Goal: Task Accomplishment & Management: Use online tool/utility

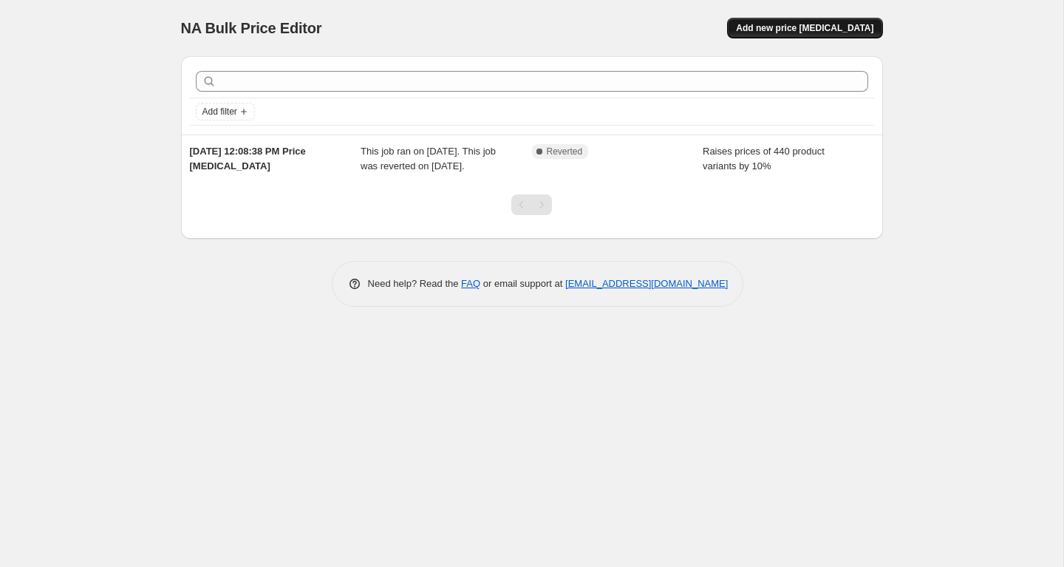
click at [818, 31] on span "Add new price [MEDICAL_DATA]" at bounding box center [804, 28] width 137 height 12
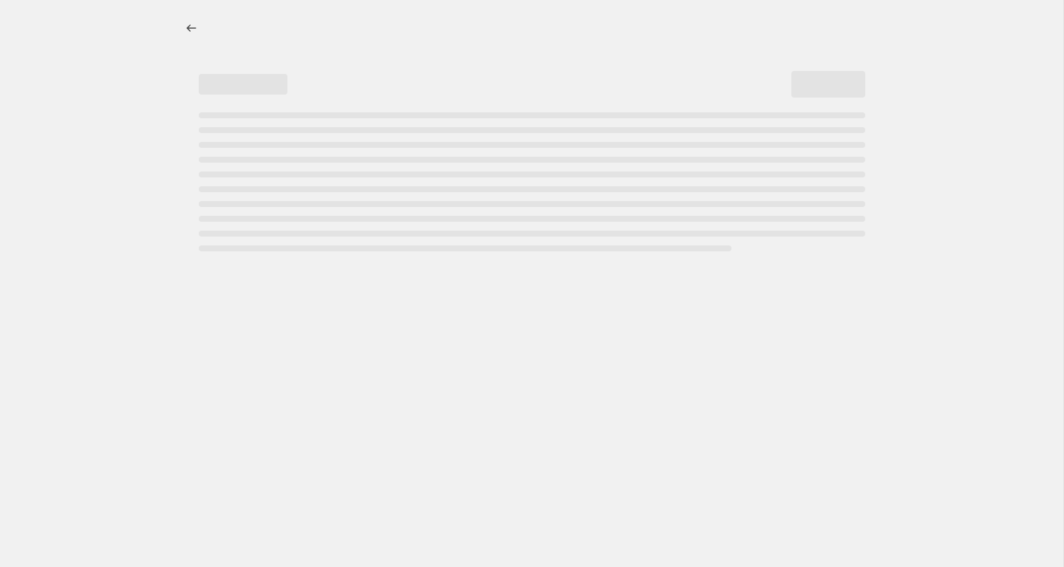
select select "percentage"
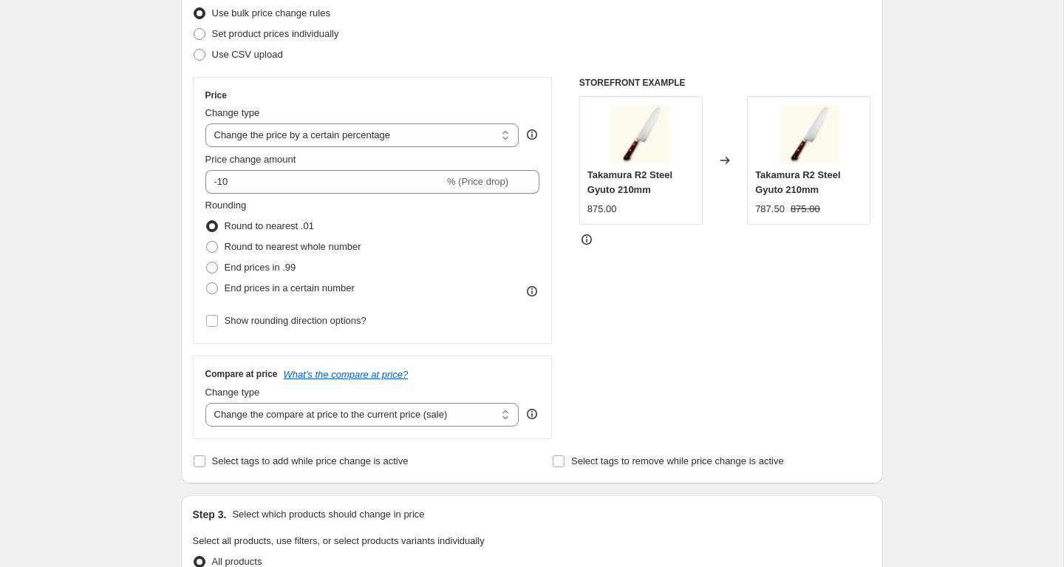
scroll to position [196, 0]
click at [424, 139] on select "Change the price to a certain amount Change the price by a certain amount Chang…" at bounding box center [362, 135] width 314 height 24
click at [205, 123] on select "Change the price to a certain amount Change the price by a certain amount Chang…" at bounding box center [362, 135] width 314 height 24
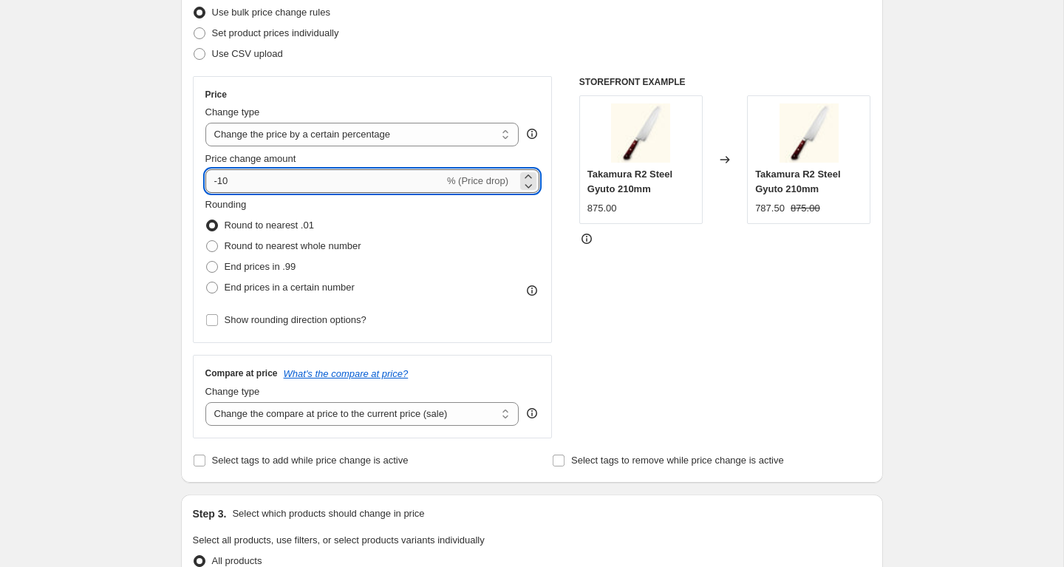
click at [353, 183] on input "-10" at bounding box center [324, 181] width 239 height 24
type input "-1"
type input "-20"
click at [313, 249] on span "Round to nearest whole number" at bounding box center [293, 245] width 137 height 11
click at [207, 241] on input "Round to nearest whole number" at bounding box center [206, 240] width 1 height 1
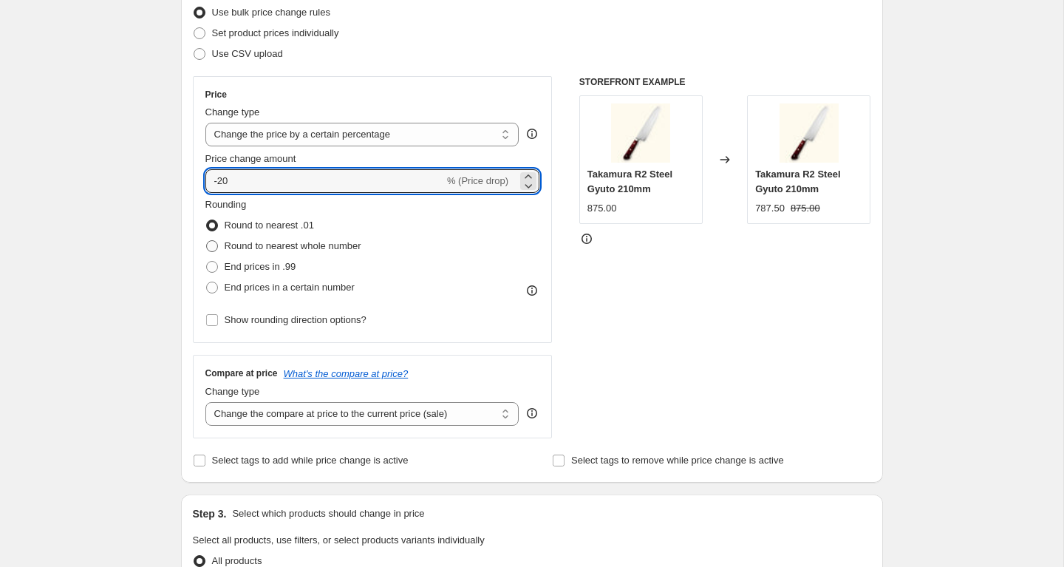
radio input "true"
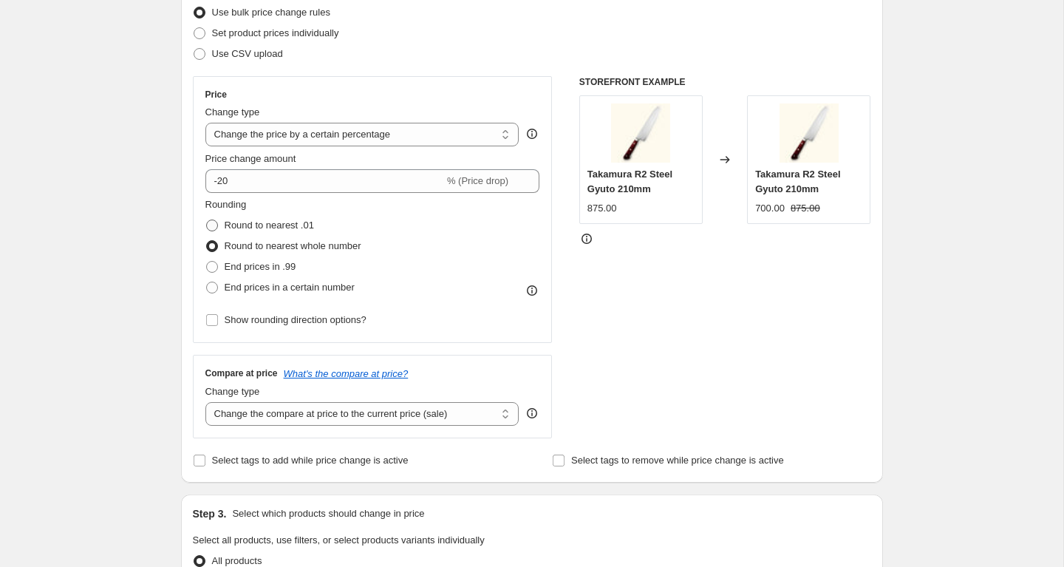
click at [295, 223] on span "Round to nearest .01" at bounding box center [269, 225] width 89 height 11
click at [207, 220] on input "Round to nearest .01" at bounding box center [206, 220] width 1 height 1
radio input "true"
click at [285, 241] on span "Round to nearest whole number" at bounding box center [293, 245] width 137 height 11
click at [207, 241] on input "Round to nearest whole number" at bounding box center [206, 240] width 1 height 1
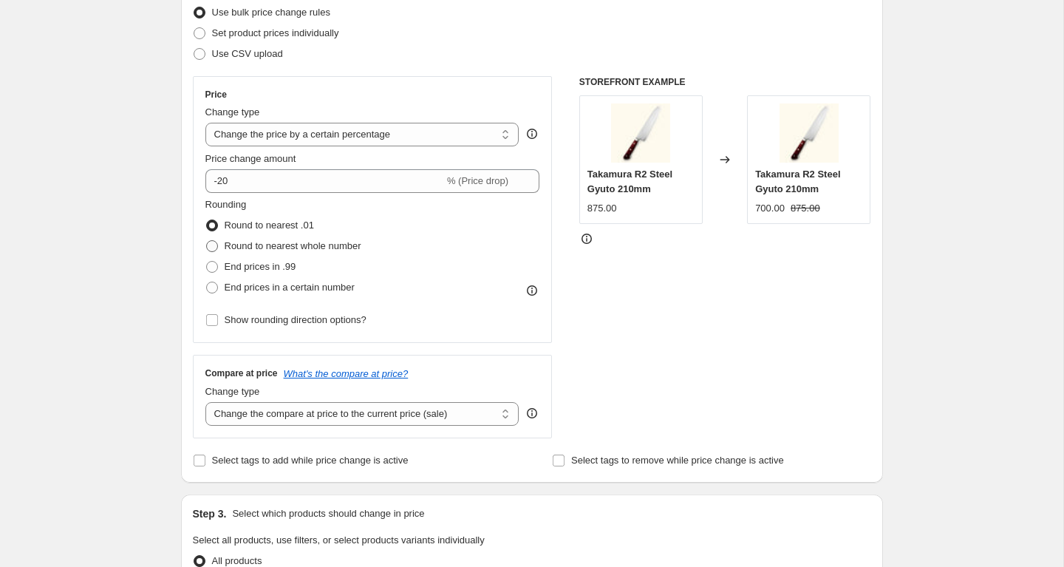
radio input "true"
click at [273, 260] on span "End prices in .99" at bounding box center [261, 266] width 72 height 15
click at [207, 261] on input "End prices in .99" at bounding box center [206, 261] width 1 height 1
radio input "true"
click at [273, 226] on span "Round to nearest .01" at bounding box center [269, 225] width 89 height 11
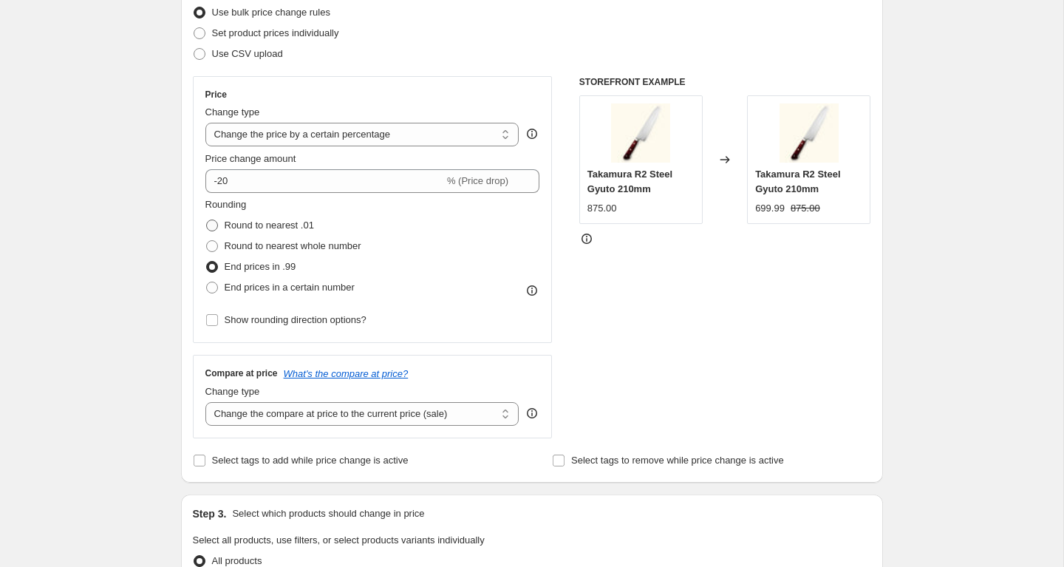
click at [207, 220] on input "Round to nearest .01" at bounding box center [206, 220] width 1 height 1
radio input "true"
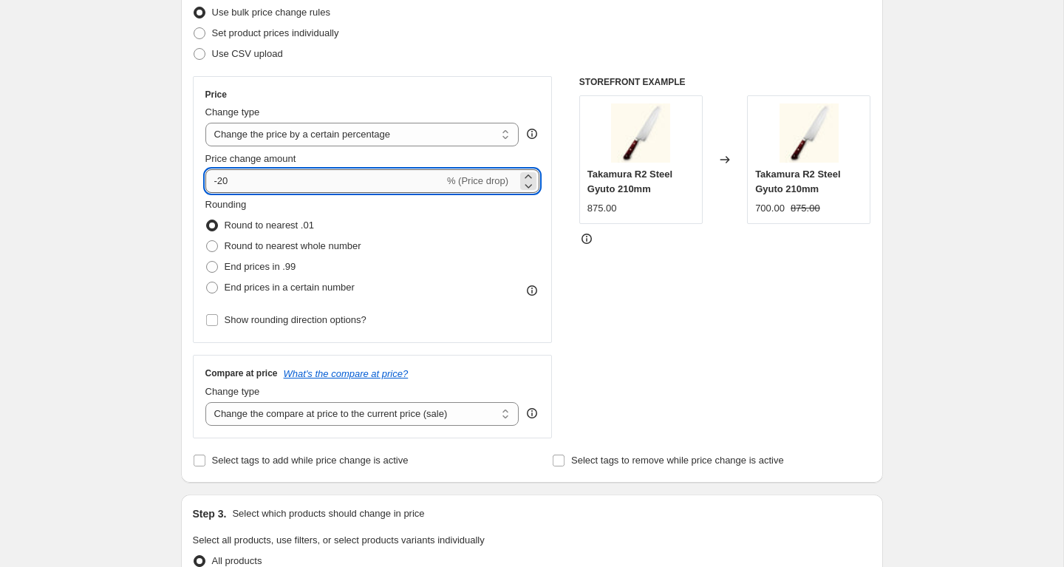
click at [279, 185] on input "-20" at bounding box center [324, 181] width 239 height 24
type input "-21"
click at [504, 260] on div "Rounding Round to nearest .01 Round to nearest whole number End prices in .99 E…" at bounding box center [372, 247] width 335 height 101
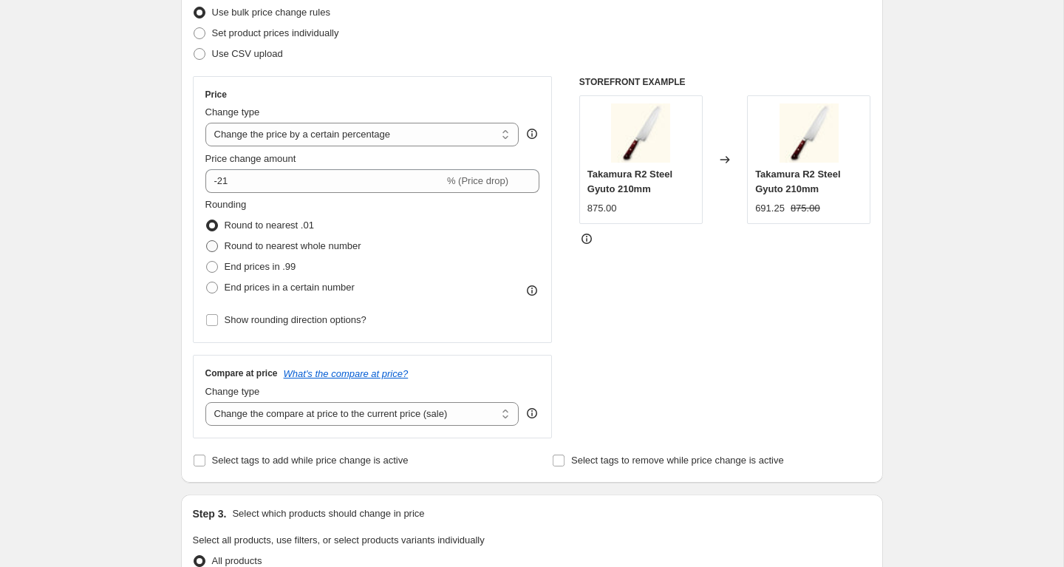
click at [306, 239] on span "Round to nearest whole number" at bounding box center [293, 246] width 137 height 15
click at [207, 240] on input "Round to nearest whole number" at bounding box center [206, 240] width 1 height 1
radio input "true"
click at [286, 227] on span "Round to nearest .01" at bounding box center [269, 225] width 89 height 11
click at [207, 220] on input "Round to nearest .01" at bounding box center [206, 220] width 1 height 1
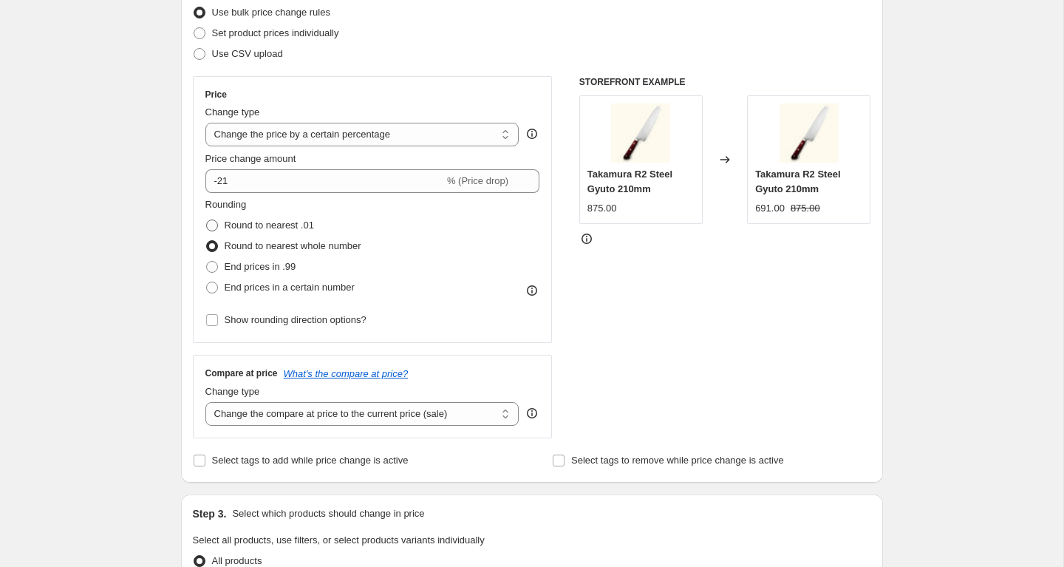
radio input "true"
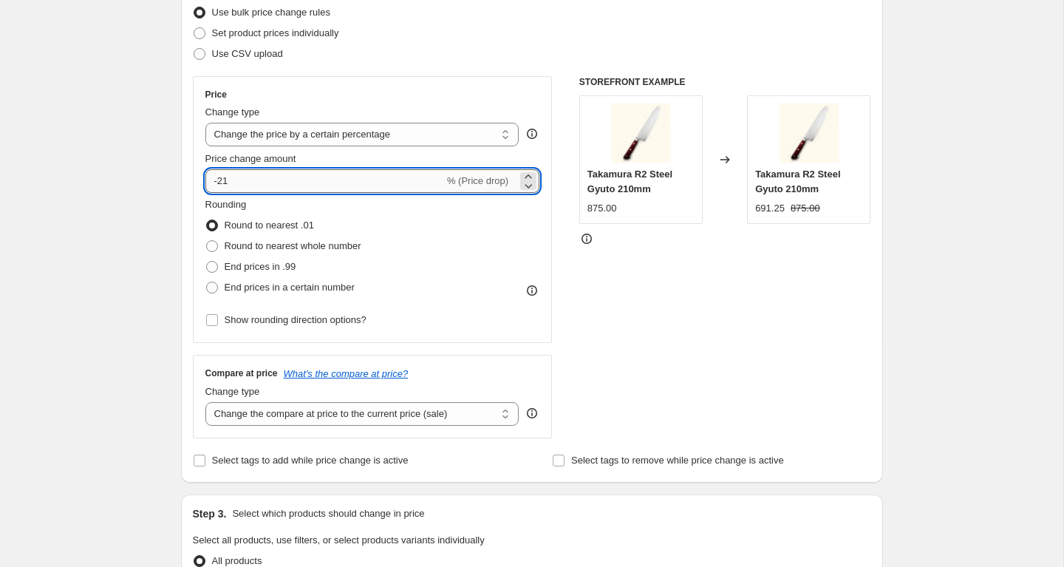
click at [270, 175] on input "-21" at bounding box center [324, 181] width 239 height 24
type input "-20"
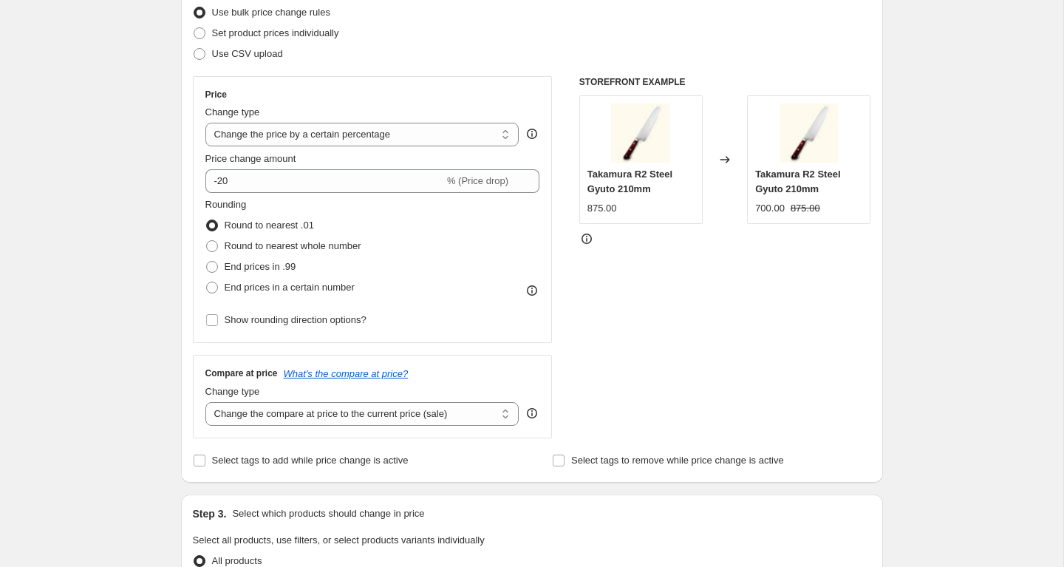
click at [446, 238] on div "Rounding Round to nearest .01 Round to nearest whole number End prices in .99 E…" at bounding box center [372, 247] width 335 height 101
click at [307, 218] on span "Round to nearest .01" at bounding box center [269, 225] width 89 height 15
click at [207, 220] on input "Round to nearest .01" at bounding box center [206, 220] width 1 height 1
click at [285, 262] on span "End prices in .99" at bounding box center [261, 266] width 72 height 11
click at [207, 262] on input "End prices in .99" at bounding box center [206, 261] width 1 height 1
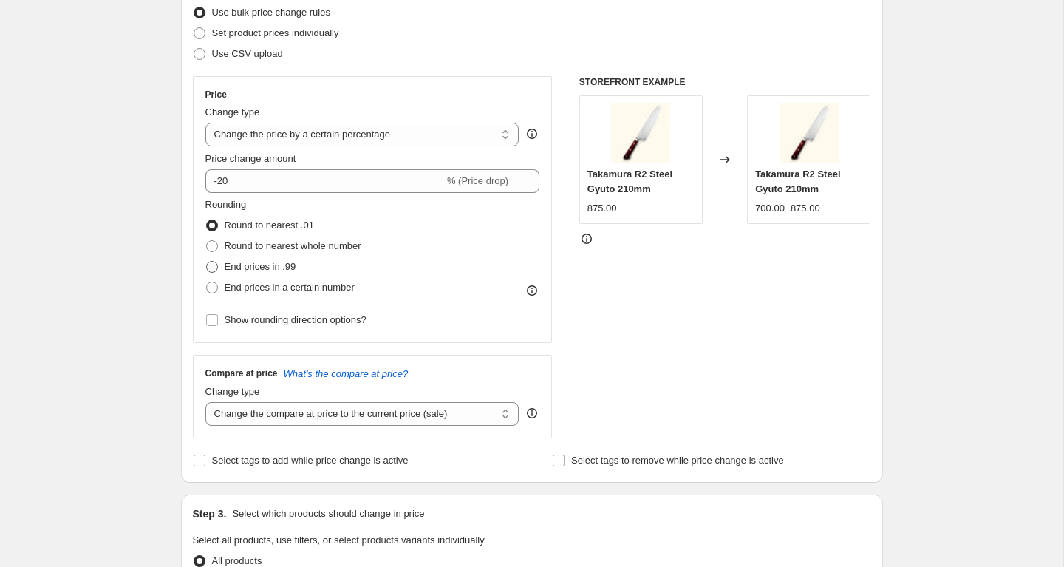
radio input "true"
click at [298, 248] on span "Round to nearest whole number" at bounding box center [293, 245] width 137 height 11
click at [207, 241] on input "Round to nearest whole number" at bounding box center [206, 240] width 1 height 1
radio input "true"
click at [290, 232] on span "Round to nearest .01" at bounding box center [269, 225] width 89 height 15
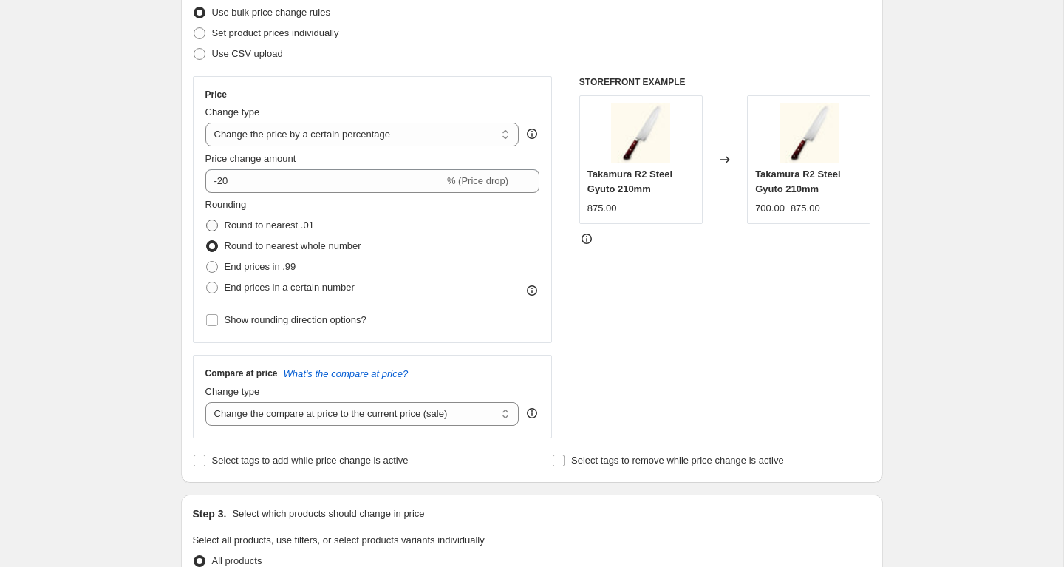
click at [207, 220] on input "Round to nearest .01" at bounding box center [206, 220] width 1 height 1
radio input "true"
click at [290, 241] on span "Round to nearest whole number" at bounding box center [293, 245] width 137 height 11
click at [207, 241] on input "Round to nearest whole number" at bounding box center [206, 240] width 1 height 1
radio input "true"
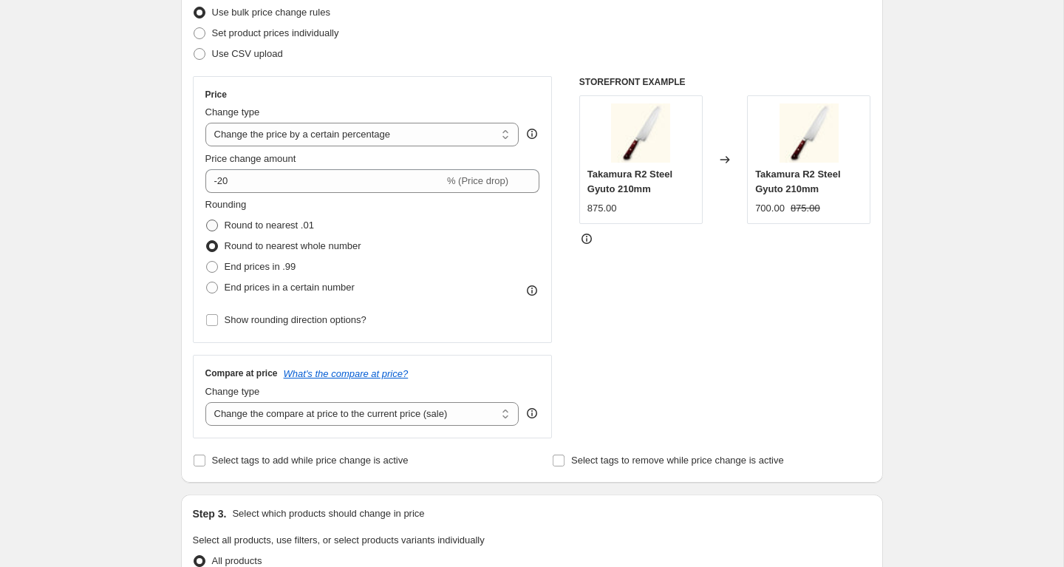
click at [282, 226] on span "Round to nearest .01" at bounding box center [269, 225] width 89 height 11
click at [207, 220] on input "Round to nearest .01" at bounding box center [206, 220] width 1 height 1
radio input "true"
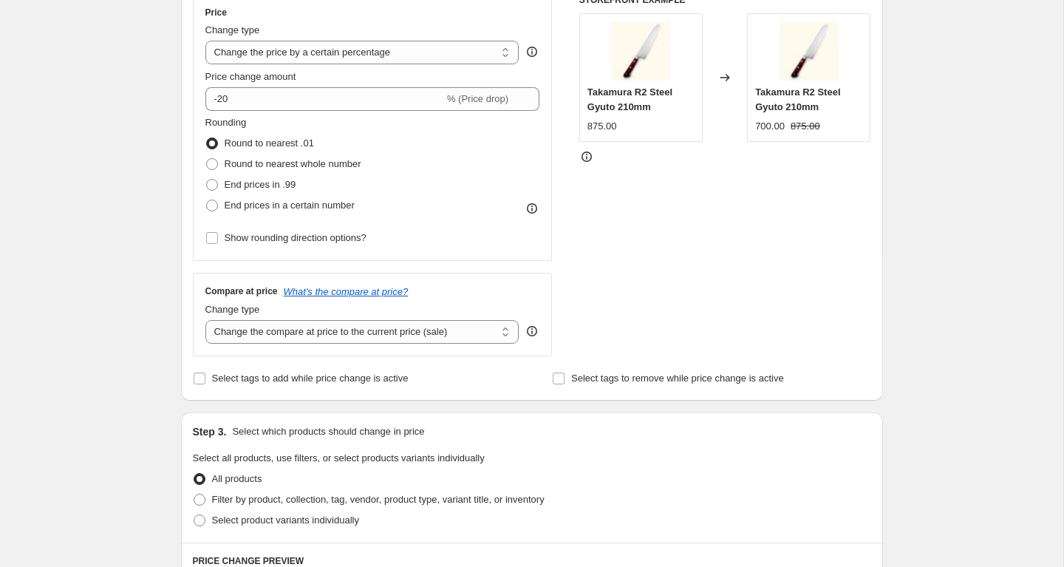
scroll to position [279, 0]
click at [458, 328] on select "Change the compare at price to the current price (sale) Change the compare at p…" at bounding box center [362, 331] width 314 height 24
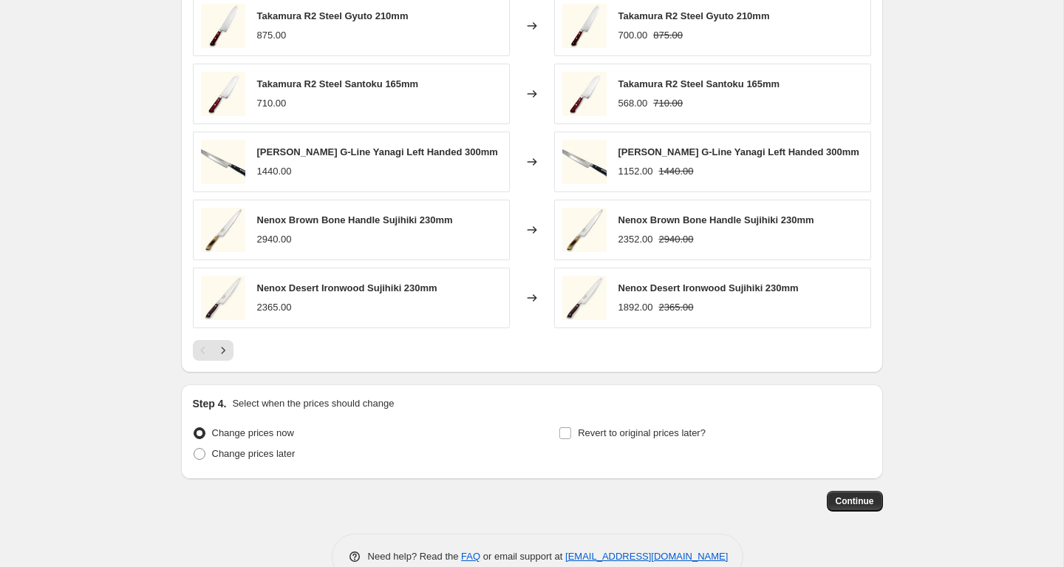
scroll to position [911, 0]
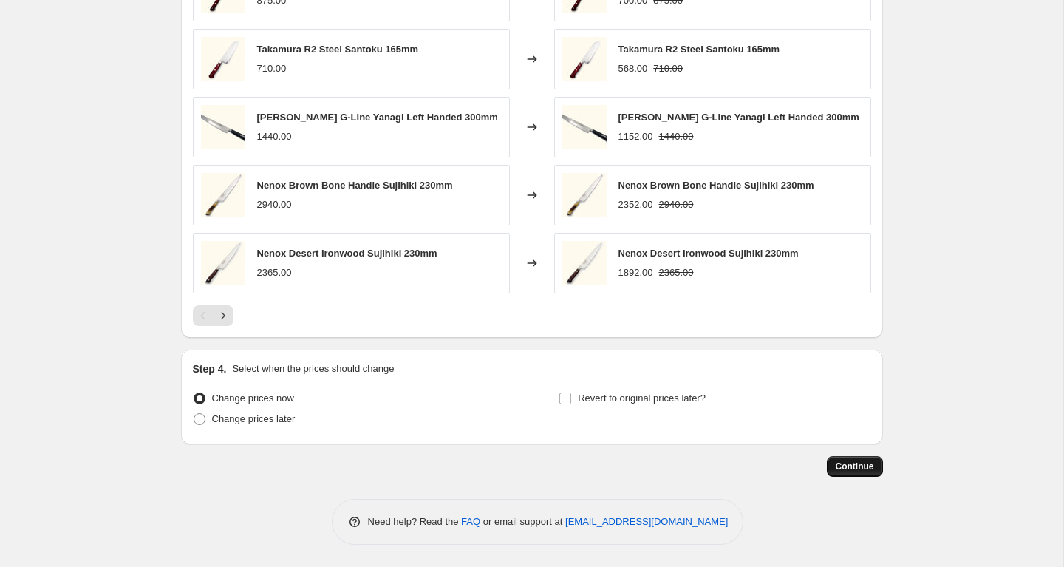
click at [868, 474] on button "Continue" at bounding box center [855, 466] width 56 height 21
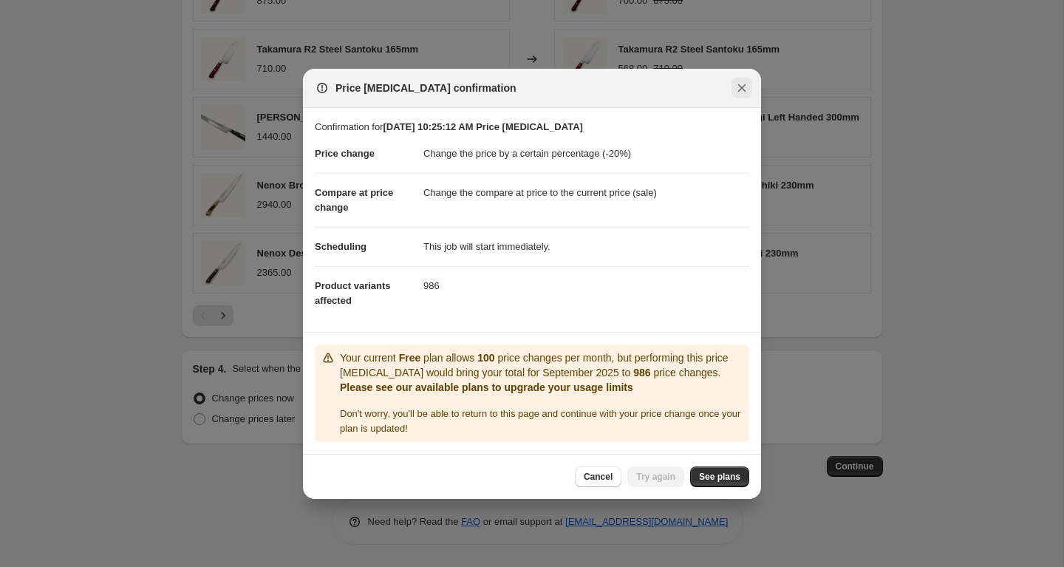
click at [741, 86] on icon "Close" at bounding box center [742, 88] width 15 height 15
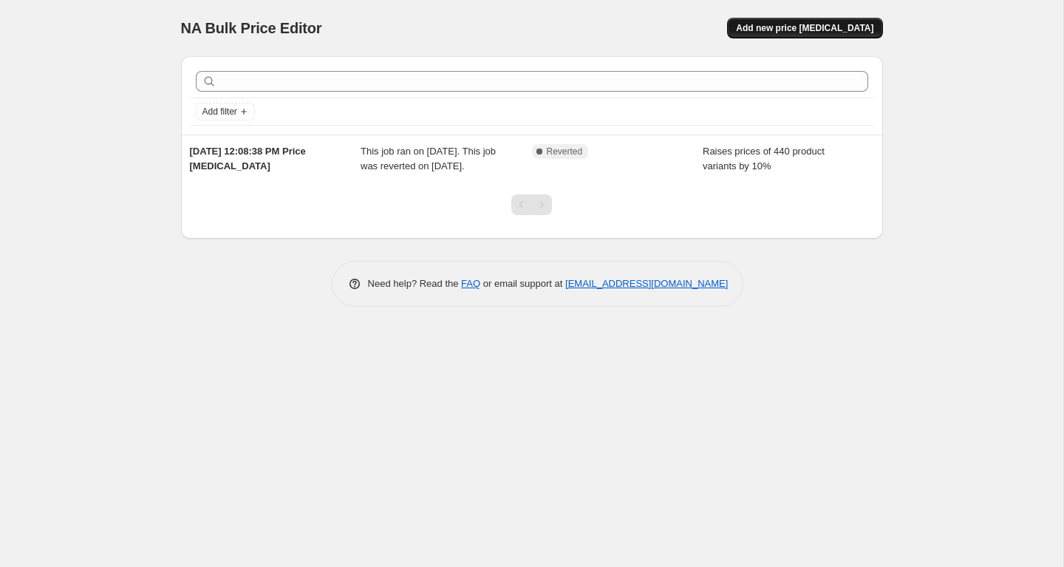
click at [846, 37] on button "Add new price change job" at bounding box center [804, 28] width 155 height 21
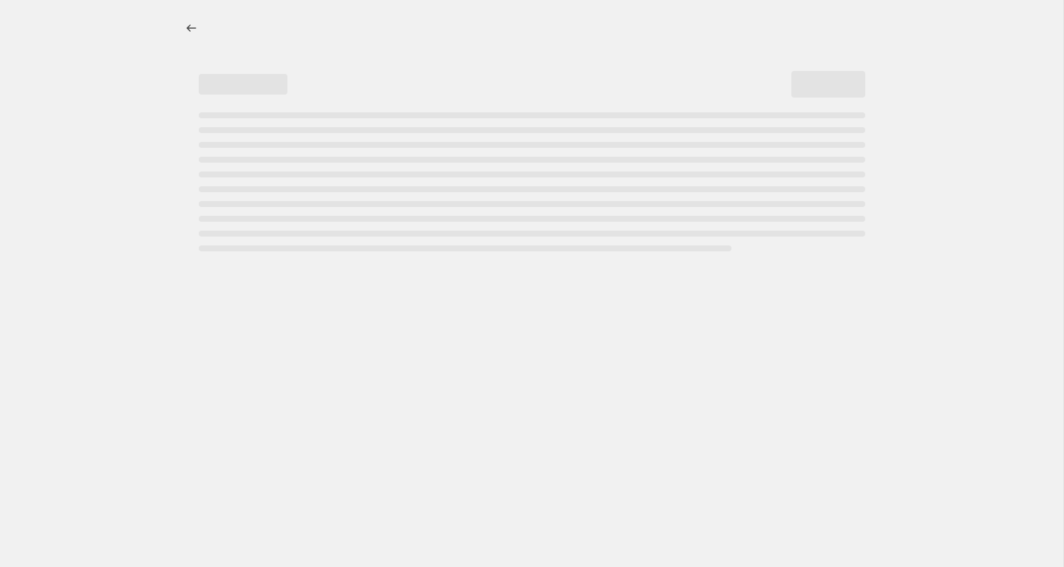
select select "percentage"
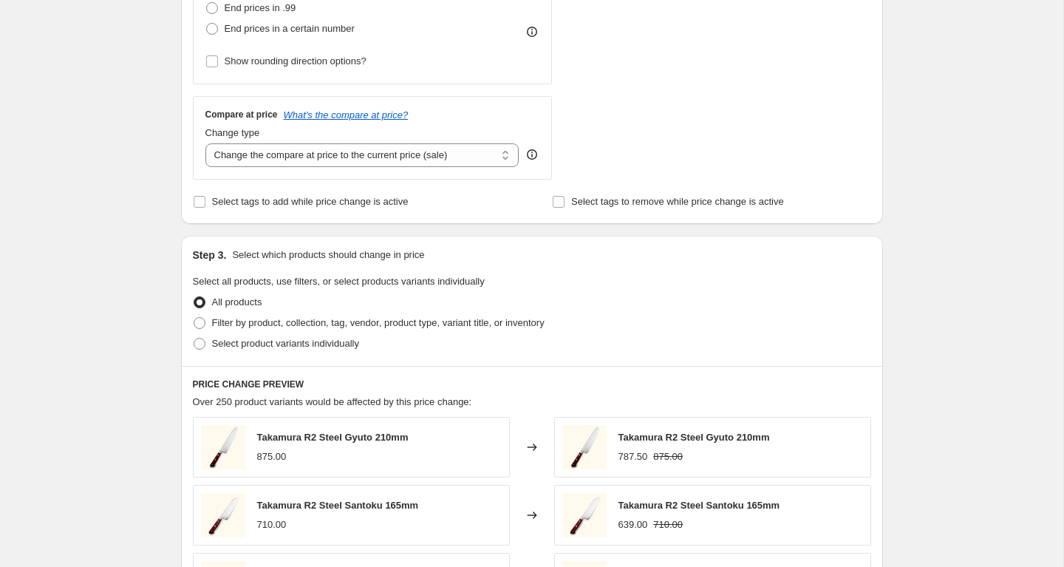
scroll to position [89, 0]
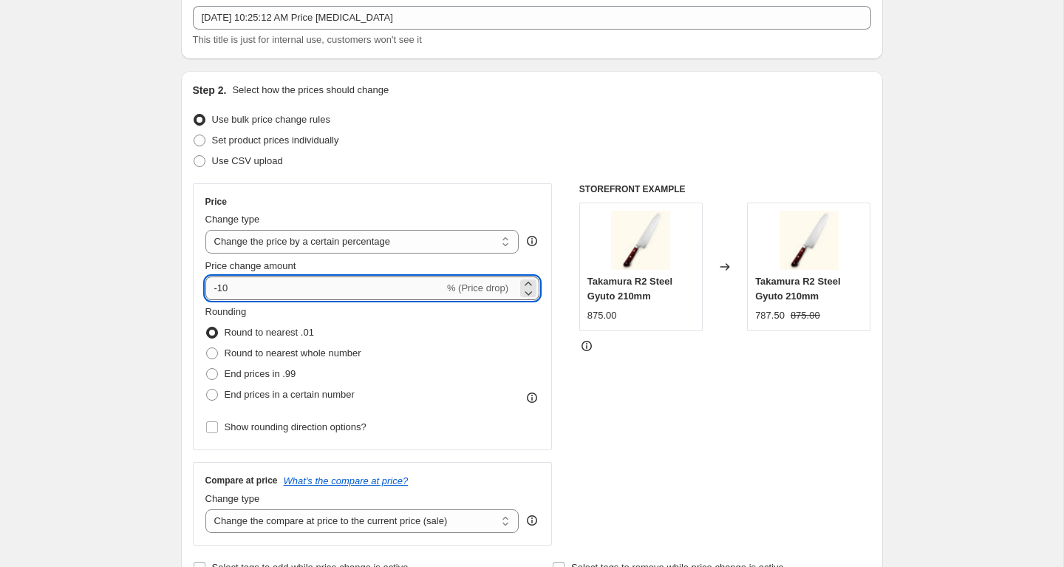
click at [362, 278] on input "-10" at bounding box center [324, 288] width 239 height 24
click at [342, 290] on input "-10" at bounding box center [324, 288] width 239 height 24
type input "-1"
type input "-20"
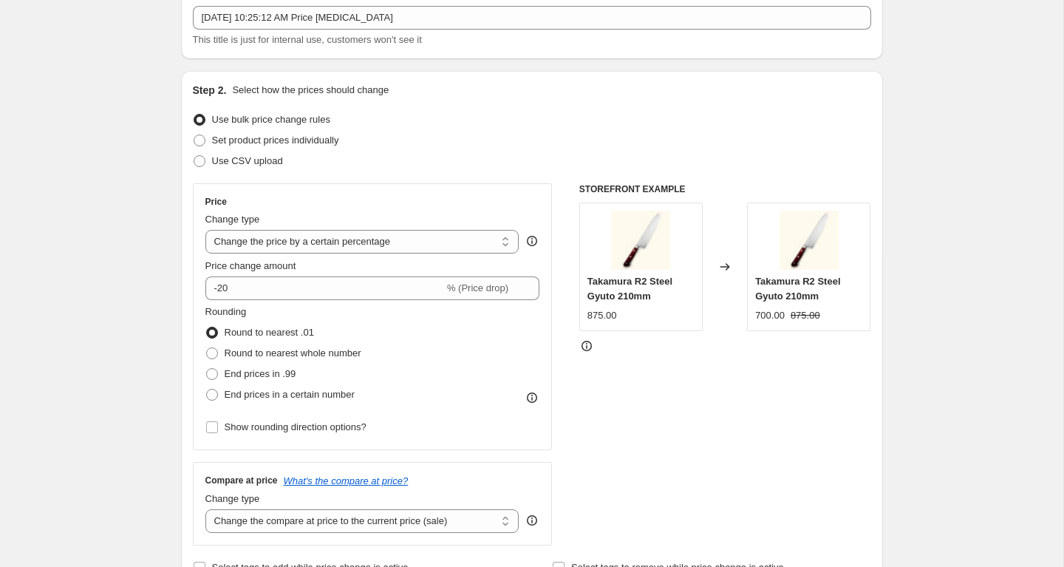
click at [594, 358] on div "STOREFRONT EXAMPLE Takamura R2 Steel Gyuto 210mm 875.00 Changed to Takamura R2 …" at bounding box center [725, 364] width 292 height 362
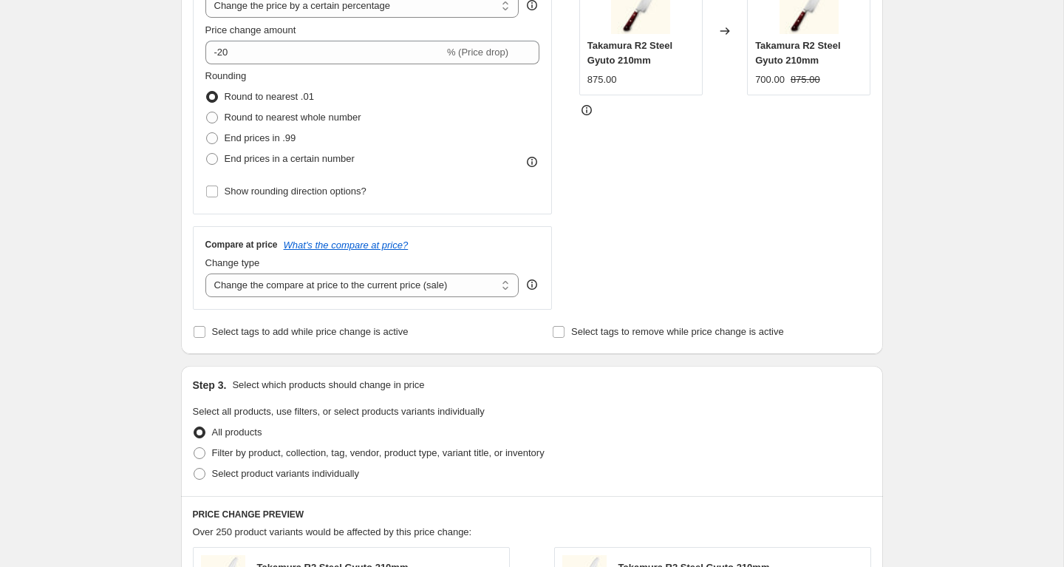
scroll to position [325, 0]
click at [507, 279] on select "Change the compare at price to the current price (sale) Change the compare at p…" at bounding box center [362, 285] width 314 height 24
click at [205, 273] on select "Change the compare at price to the current price (sale) Change the compare at p…" at bounding box center [362, 285] width 314 height 24
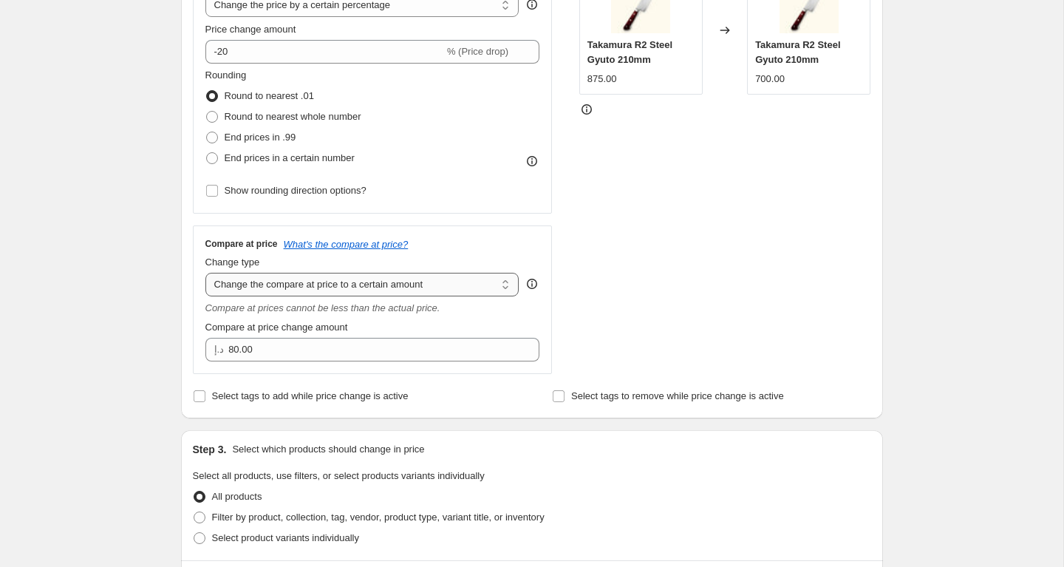
click at [480, 287] on select "Change the compare at price to the current price (sale) Change the compare at p…" at bounding box center [362, 285] width 314 height 24
select select "by"
click at [205, 273] on select "Change the compare at price to the current price (sale) Change the compare at p…" at bounding box center [362, 285] width 314 height 24
type input "-10.00"
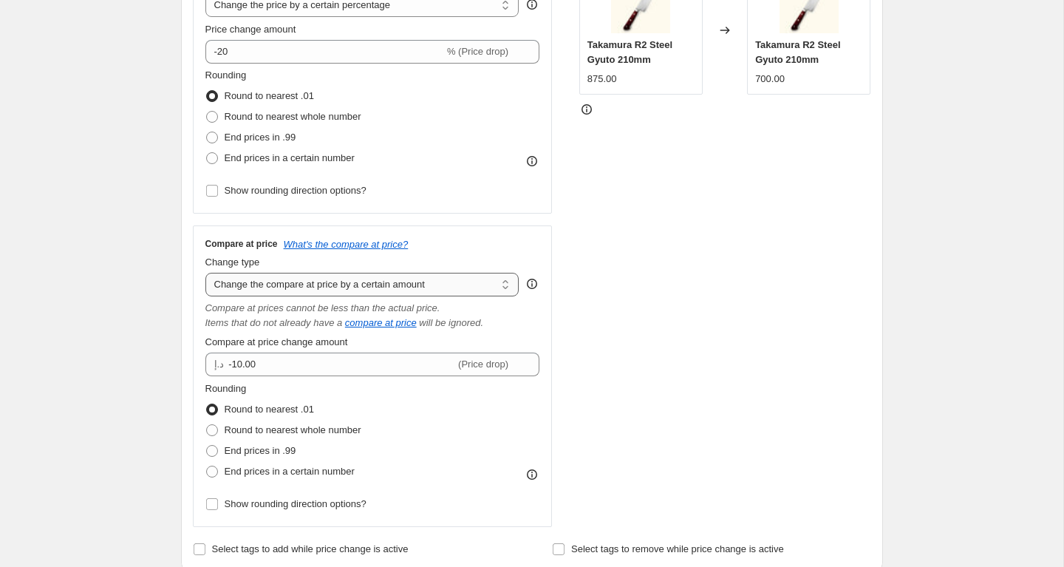
click at [480, 291] on select "Change the compare at price to the current price (sale) Change the compare at p…" at bounding box center [362, 285] width 314 height 24
select select "percentage"
click at [205, 273] on select "Change the compare at price to the current price (sale) Change the compare at p…" at bounding box center [362, 285] width 314 height 24
type input "-15"
click at [482, 290] on select "Change the compare at price to the current price (sale) Change the compare at p…" at bounding box center [362, 285] width 314 height 24
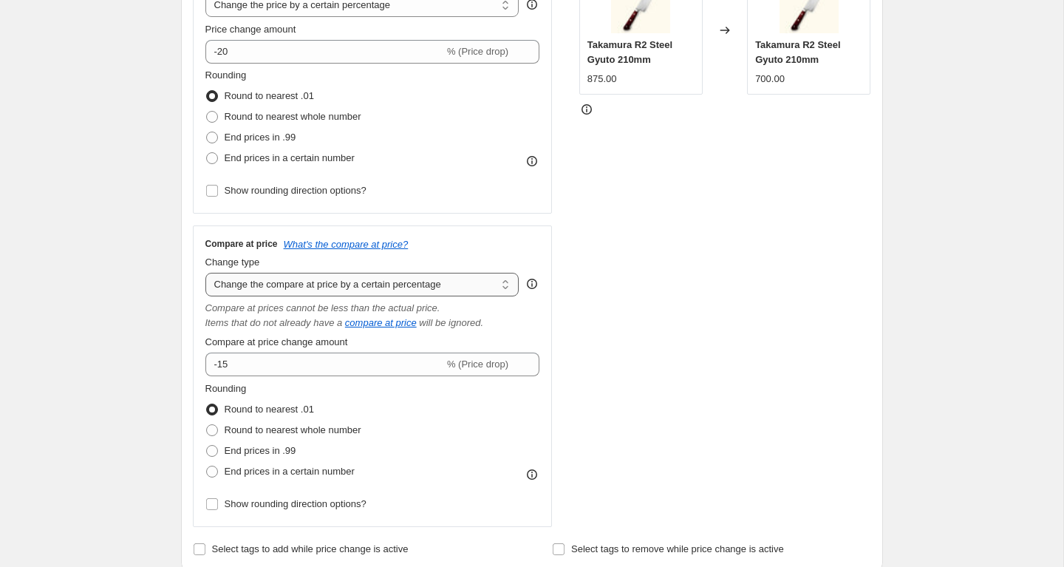
select select "bp"
click at [205, 273] on select "Change the compare at price to the current price (sale) Change the compare at p…" at bounding box center [362, 285] width 314 height 24
type input "12.00"
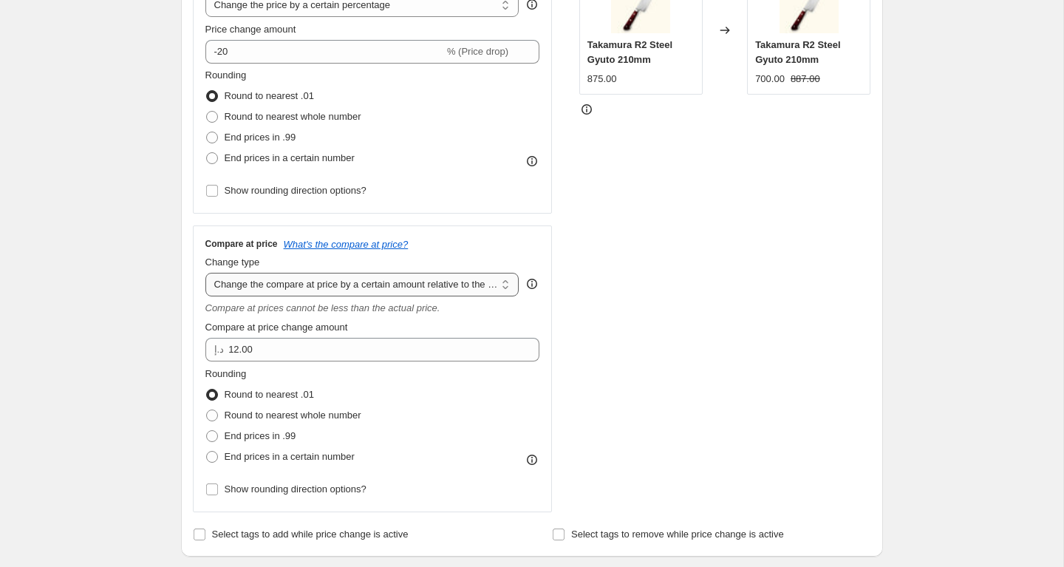
click at [483, 279] on select "Change the compare at price to the current price (sale) Change the compare at p…" at bounding box center [362, 285] width 314 height 24
select select "ep"
click at [205, 273] on select "Change the compare at price to the current price (sale) Change the compare at p…" at bounding box center [362, 285] width 314 height 24
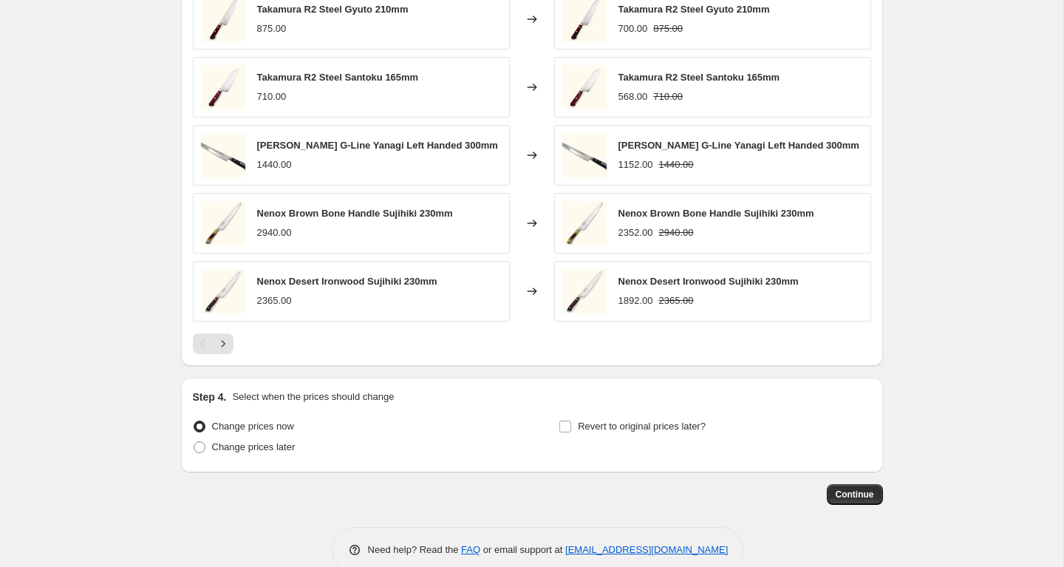
scroll to position [907, 0]
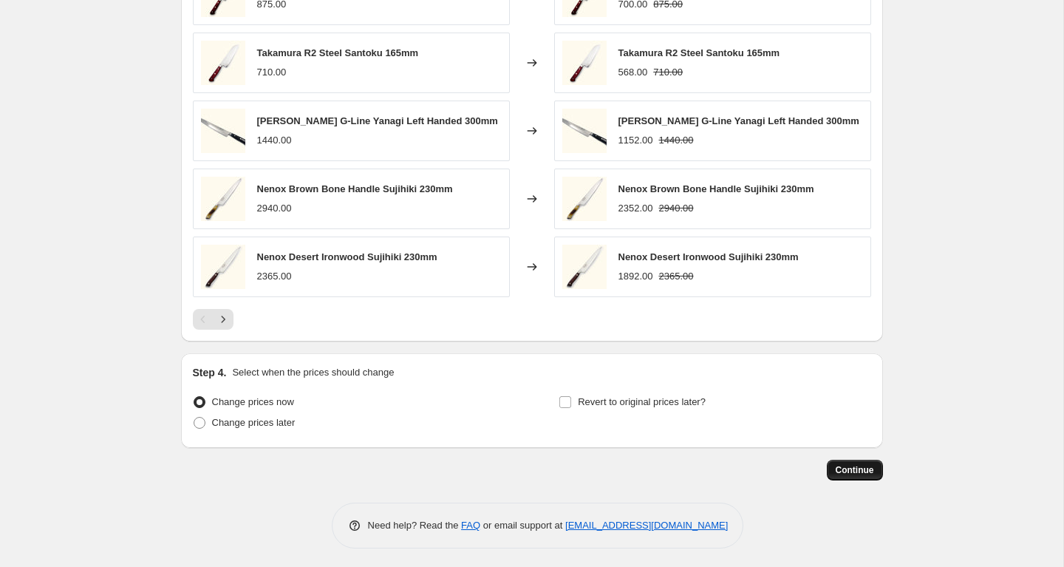
click at [836, 464] on span "Continue" at bounding box center [855, 470] width 38 height 12
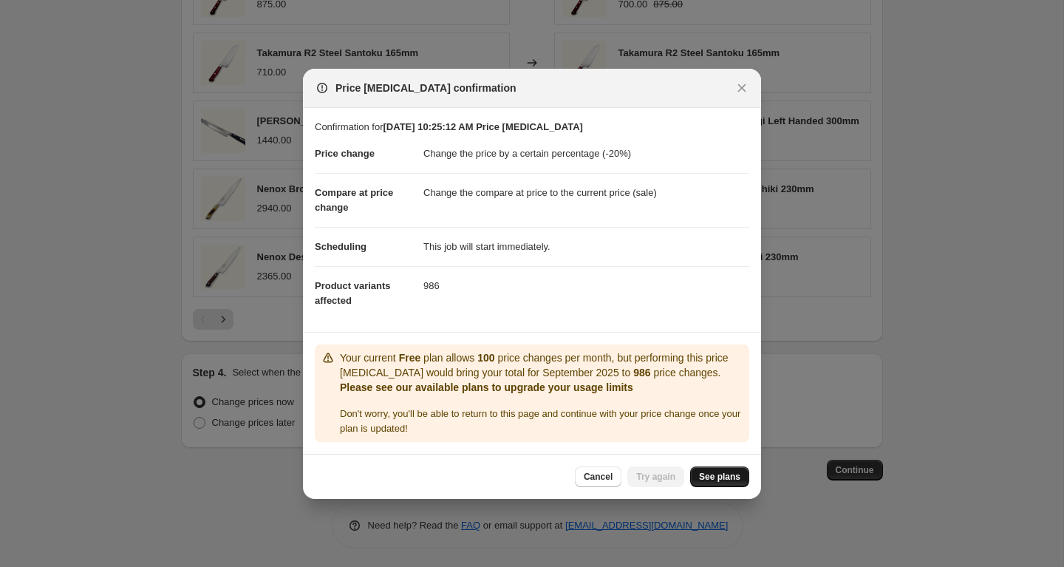
click at [725, 483] on span "See plans" at bounding box center [719, 477] width 41 height 12
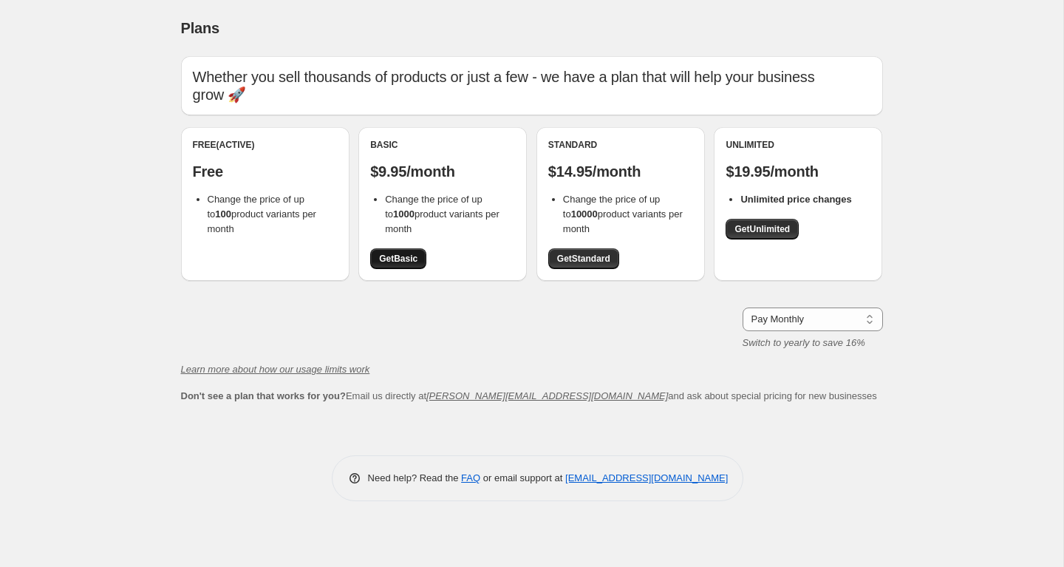
click at [408, 259] on span "Get Basic" at bounding box center [398, 259] width 38 height 12
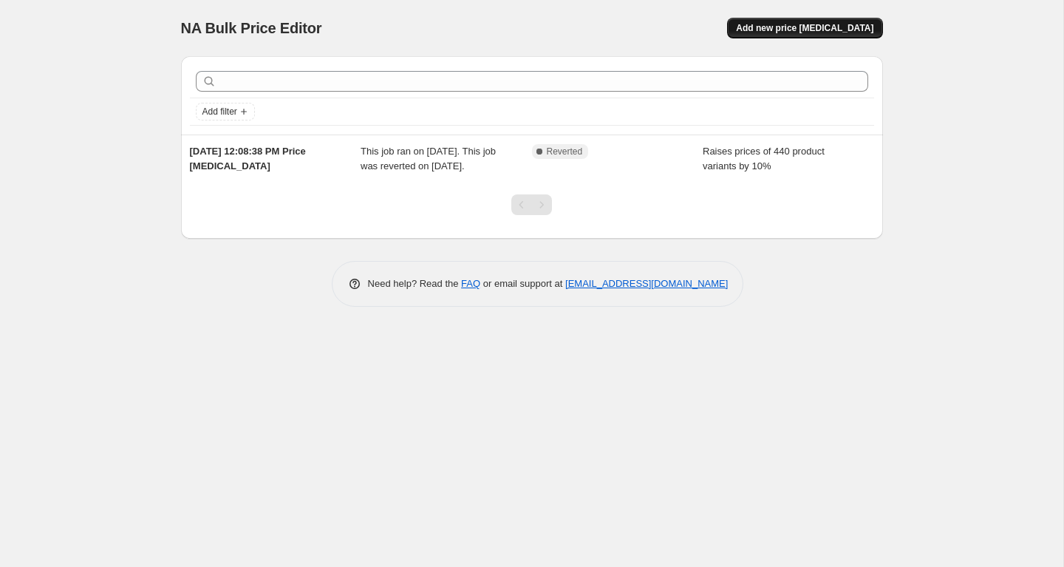
click at [797, 28] on span "Add new price [MEDICAL_DATA]" at bounding box center [804, 28] width 137 height 12
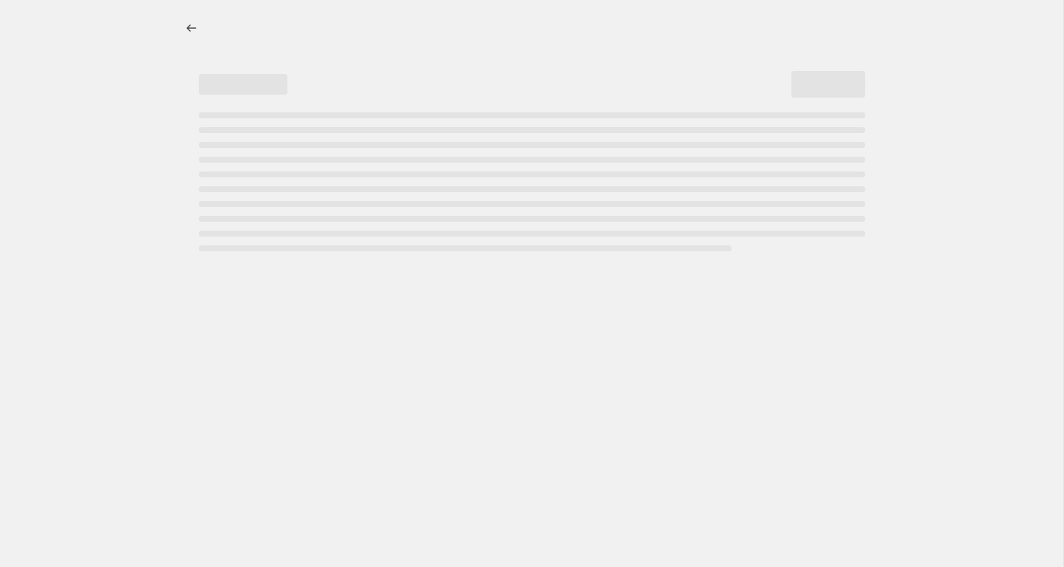
select select "percentage"
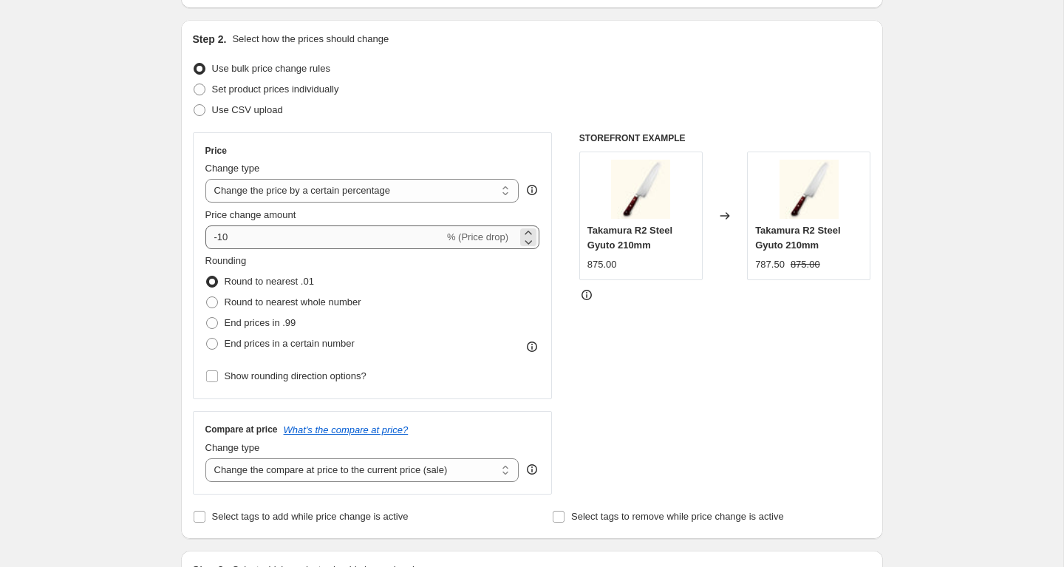
scroll to position [152, 0]
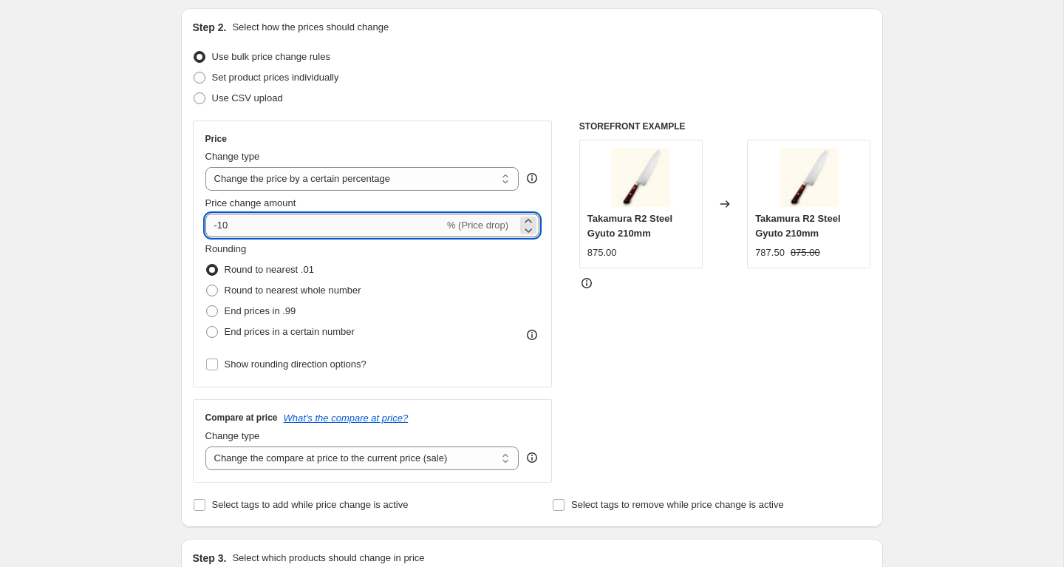
click at [309, 219] on input "-10" at bounding box center [324, 226] width 239 height 24
type input "-1"
type input "-20"
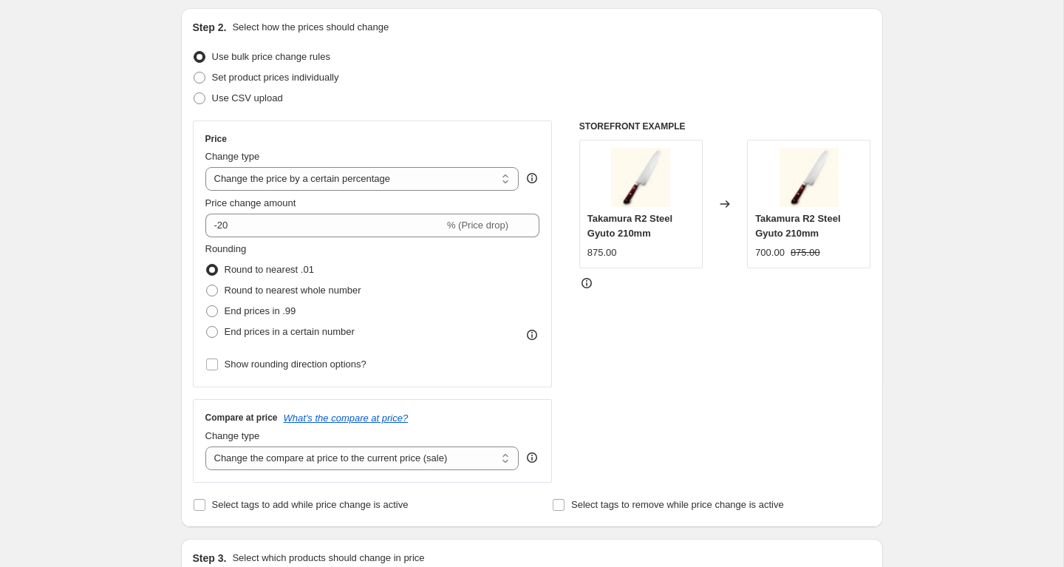
click at [679, 332] on div "STOREFRONT EXAMPLE Takamura R2 Steel Gyuto 210mm 875.00 Changed to Takamura R2 …" at bounding box center [725, 301] width 292 height 362
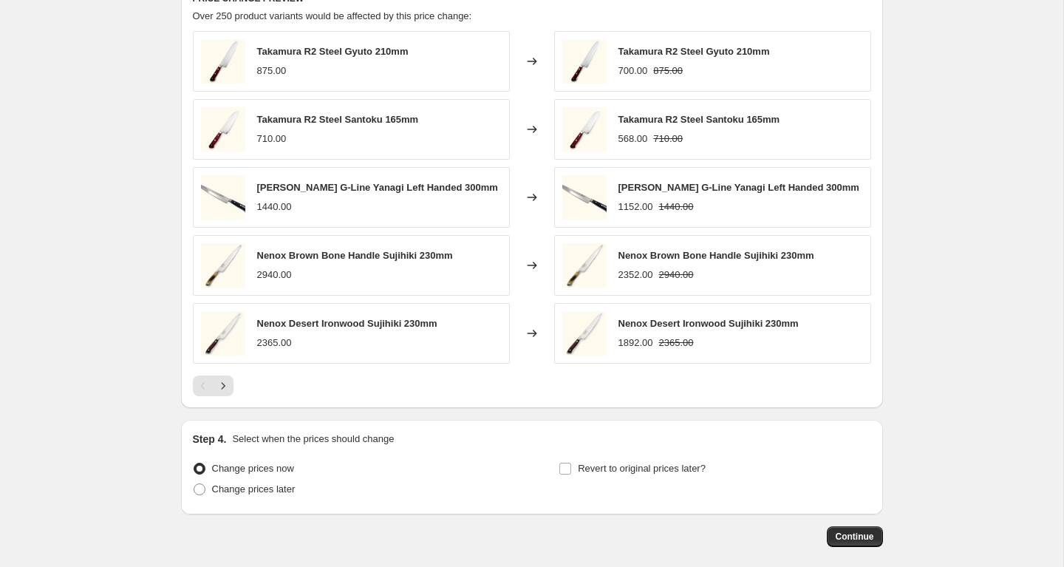
scroll to position [911, 0]
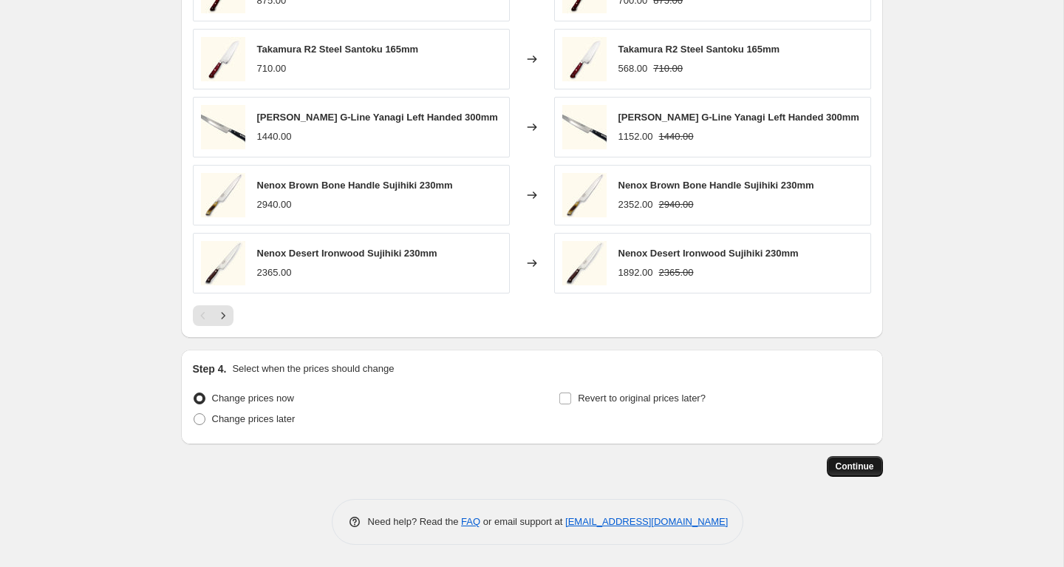
click at [841, 468] on span "Continue" at bounding box center [855, 466] width 38 height 12
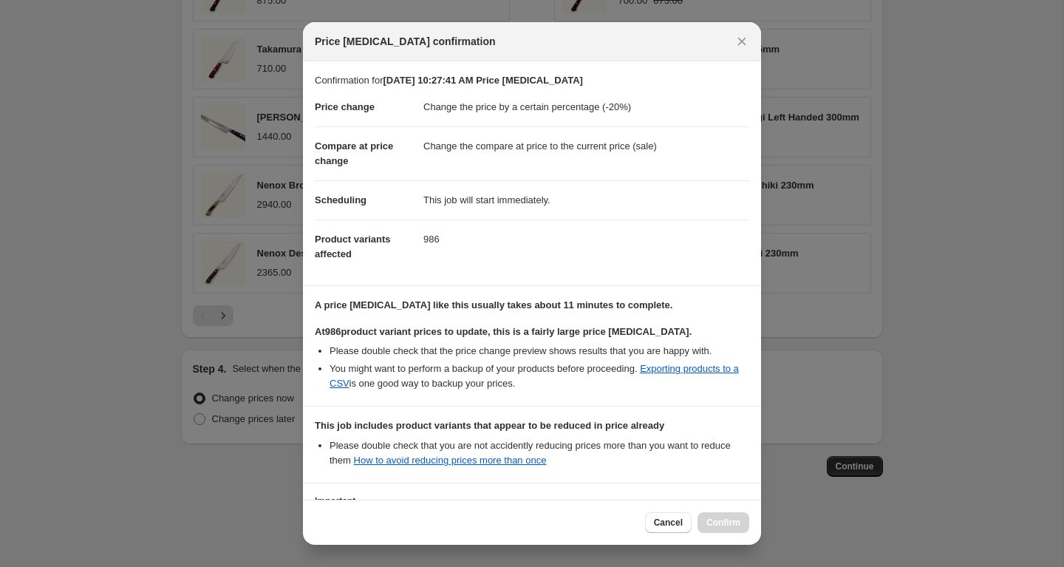
scroll to position [137, 0]
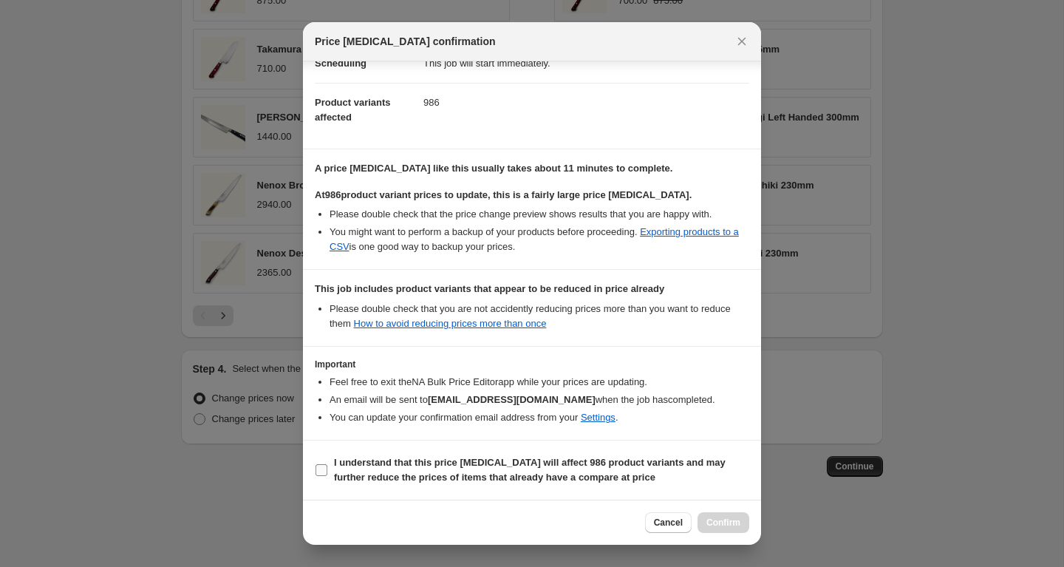
click at [327, 466] on span ":r24:" at bounding box center [321, 469] width 13 height 13
click at [330, 473] on label "I understand that this price [MEDICAL_DATA] will affect 986 product variants an…" at bounding box center [532, 469] width 435 height 35
click at [327, 473] on input "I understand that this price [MEDICAL_DATA] will affect 986 product variants an…" at bounding box center [322, 470] width 12 height 12
checkbox input "true"
click at [730, 521] on span "Confirm" at bounding box center [724, 523] width 34 height 12
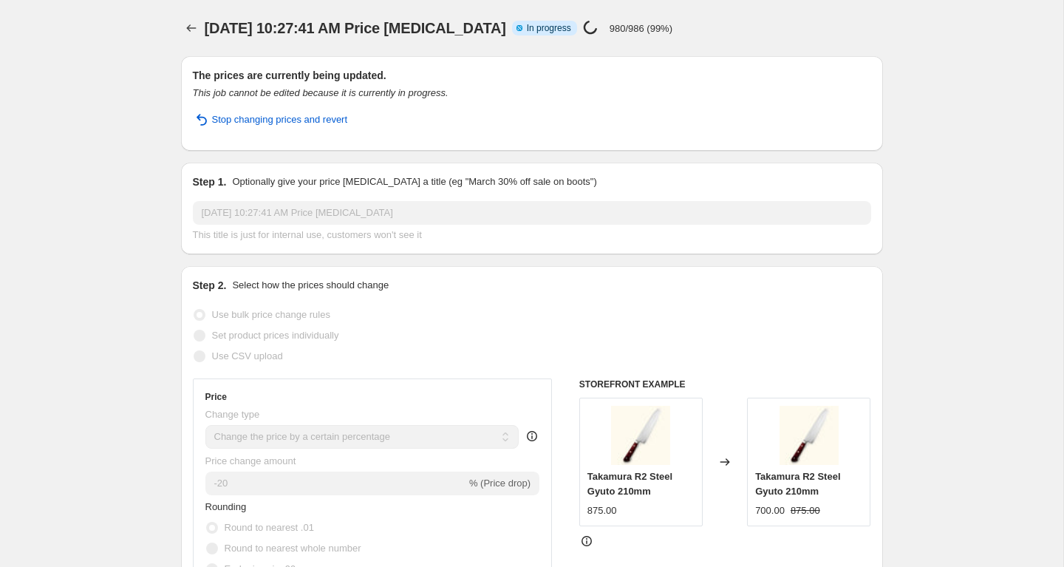
select select "percentage"
